Goal: Navigation & Orientation: Find specific page/section

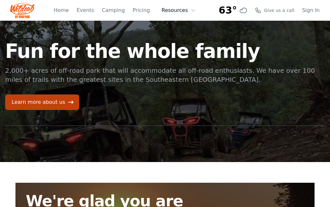
click at [176, 12] on button "Resources" at bounding box center [179, 10] width 42 height 13
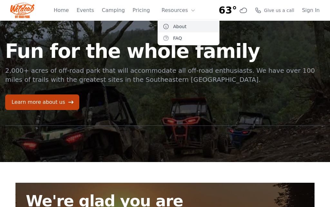
click at [174, 27] on link "About" at bounding box center [189, 27] width 62 height 12
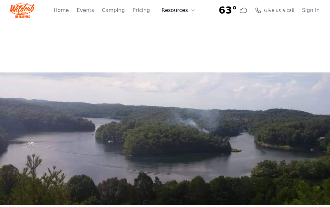
click at [181, 13] on button "Resources" at bounding box center [179, 10] width 42 height 13
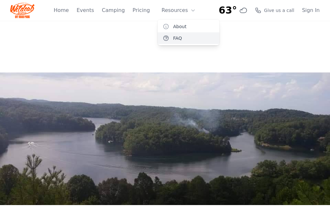
click at [174, 39] on link "FAQ" at bounding box center [189, 38] width 62 height 12
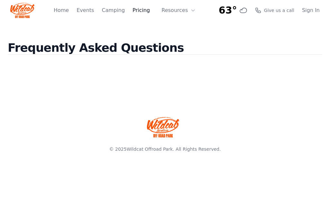
click at [139, 13] on link "Pricing" at bounding box center [141, 10] width 17 height 8
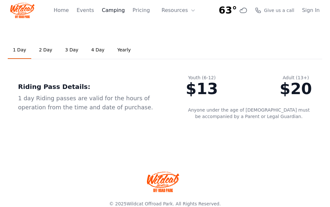
click at [119, 11] on link "Camping" at bounding box center [113, 10] width 23 height 8
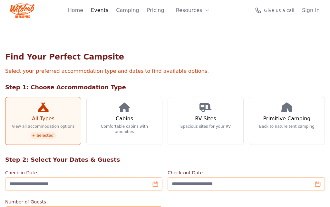
click at [105, 11] on link "Events" at bounding box center [99, 10] width 17 height 8
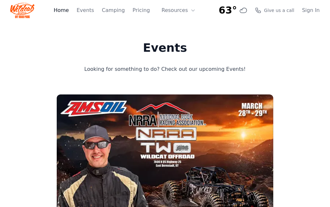
click at [69, 13] on link "Home" at bounding box center [61, 10] width 15 height 8
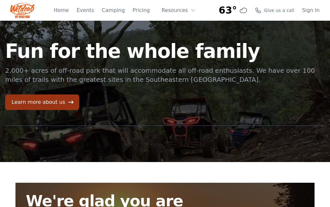
click at [72, 100] on link "Learn more about us" at bounding box center [42, 101] width 74 height 15
